Goal: Task Accomplishment & Management: Use online tool/utility

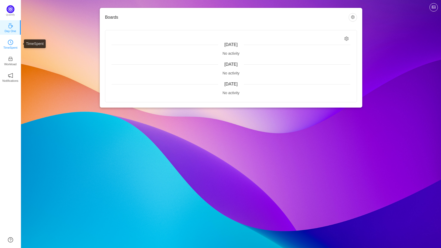
click at [13, 44] on icon "icon: clock-circle" at bounding box center [10, 42] width 5 height 5
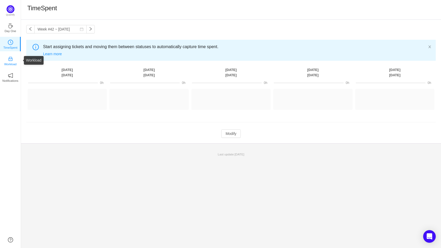
click at [12, 59] on icon "icon: inbox" at bounding box center [10, 58] width 5 height 5
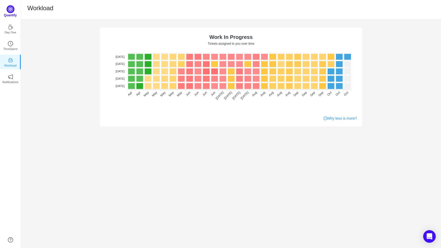
click at [14, 12] on div "Quantify" at bounding box center [10, 12] width 21 height 15
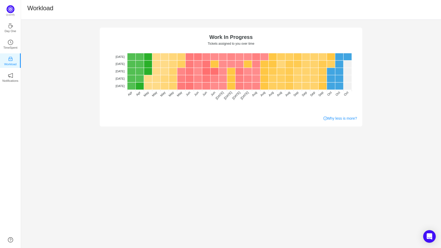
click at [72, 102] on div "No data No WIP Optimal (1-4) High (5-10) Overburdened (10+) Work In Progress Ti…" at bounding box center [231, 73] width 420 height 107
